Goal: Task Accomplishment & Management: Manage account settings

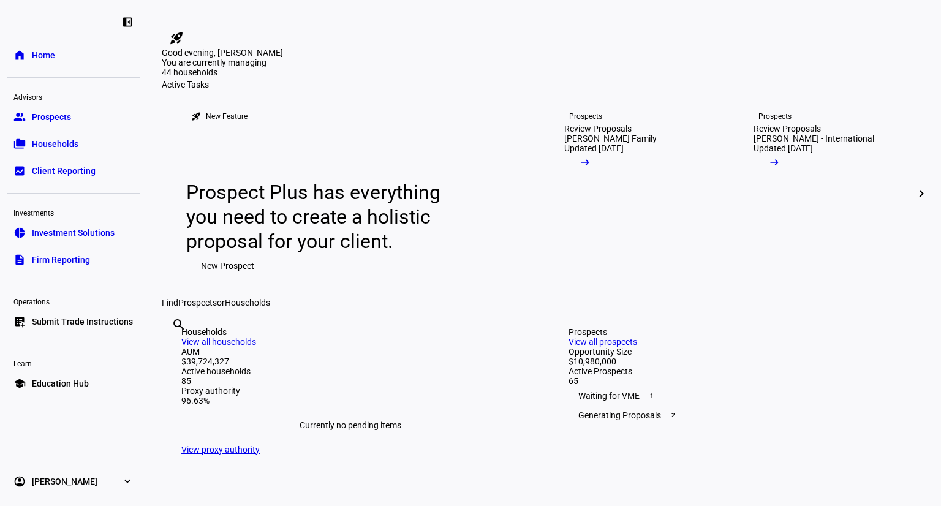
click at [35, 118] on span "Prospects" at bounding box center [51, 117] width 39 height 12
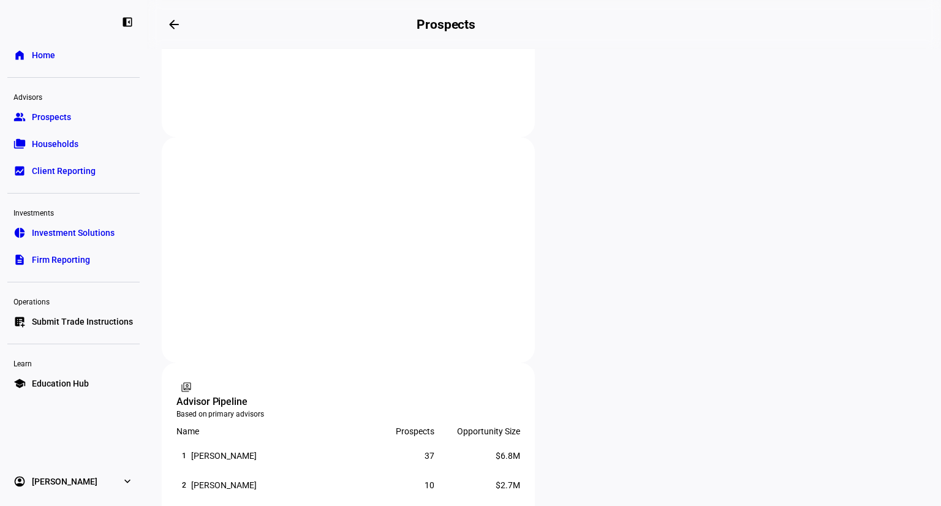
scroll to position [603, 0]
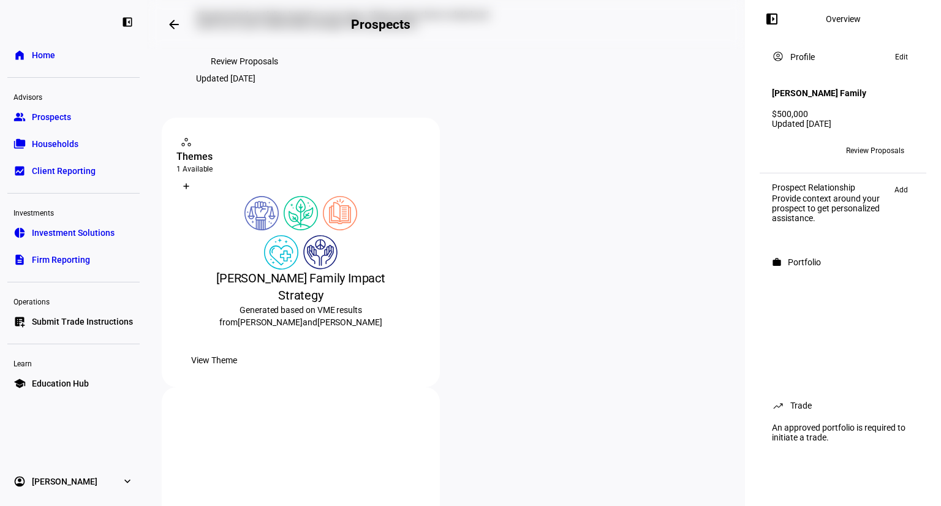
scroll to position [121, 0]
click at [233, 72] on span "Review Proposals" at bounding box center [244, 60] width 67 height 25
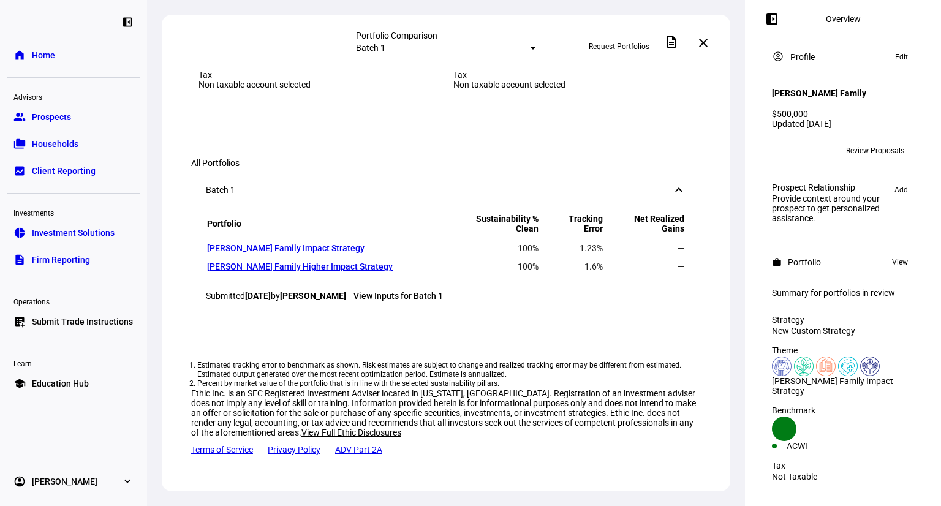
scroll to position [828, 0]
click at [61, 116] on span "Prospects" at bounding box center [51, 117] width 39 height 12
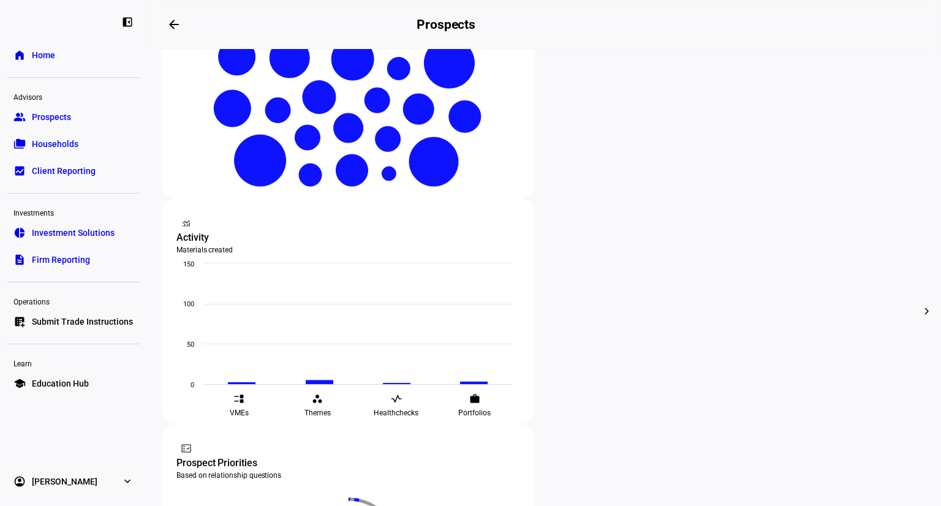
scroll to position [493, 0]
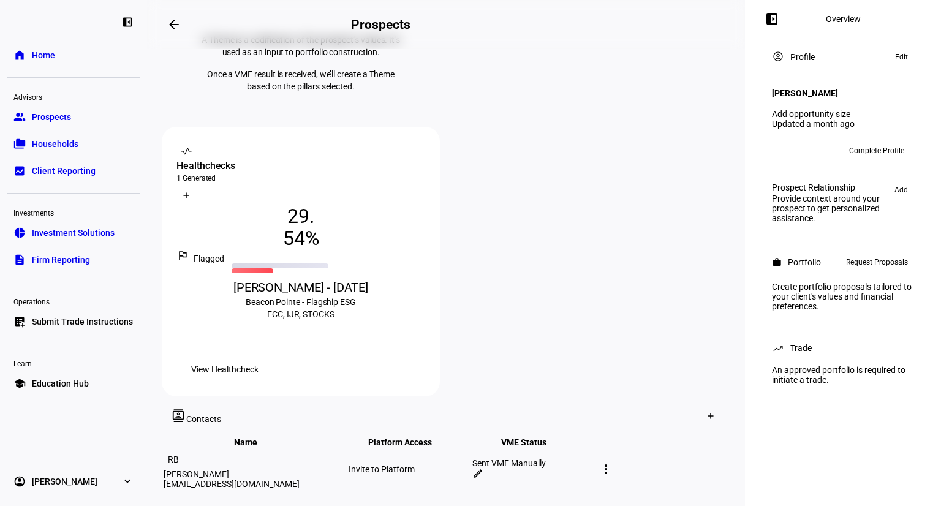
scroll to position [387, 0]
click at [483, 468] on mat-icon "edit" at bounding box center [477, 473] width 11 height 11
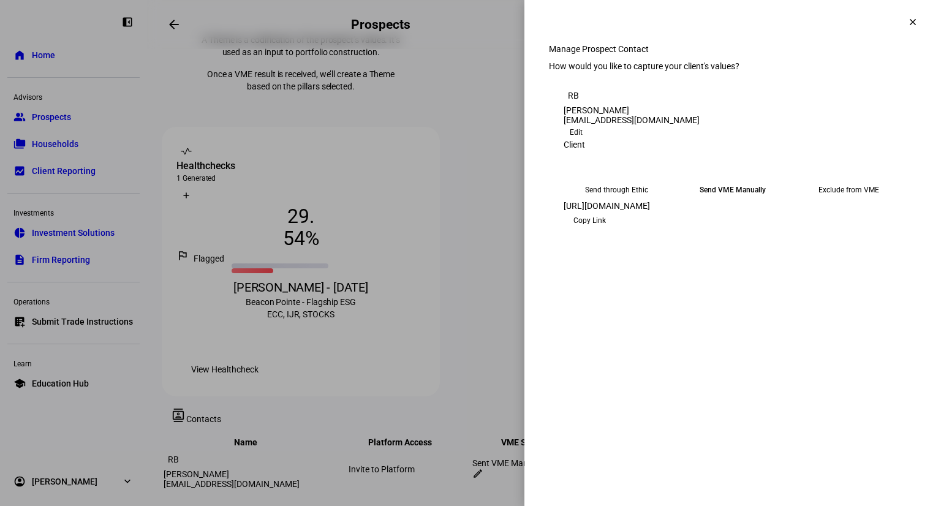
click at [606, 230] on span "Copy Link" at bounding box center [589, 221] width 32 height 20
